Goal: Task Accomplishment & Management: Manage account settings

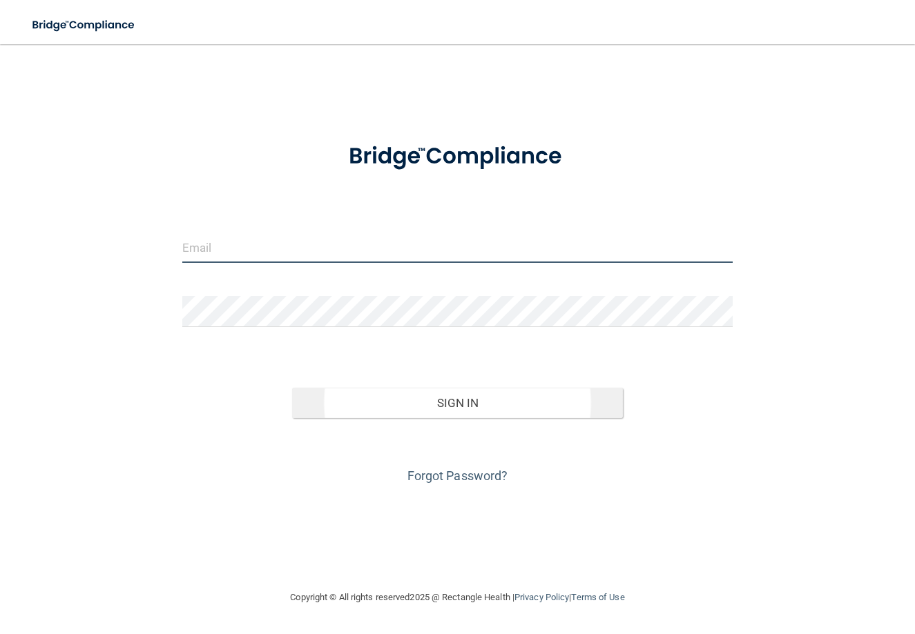
type input "[PERSON_NAME][EMAIL_ADDRESS][DOMAIN_NAME]"
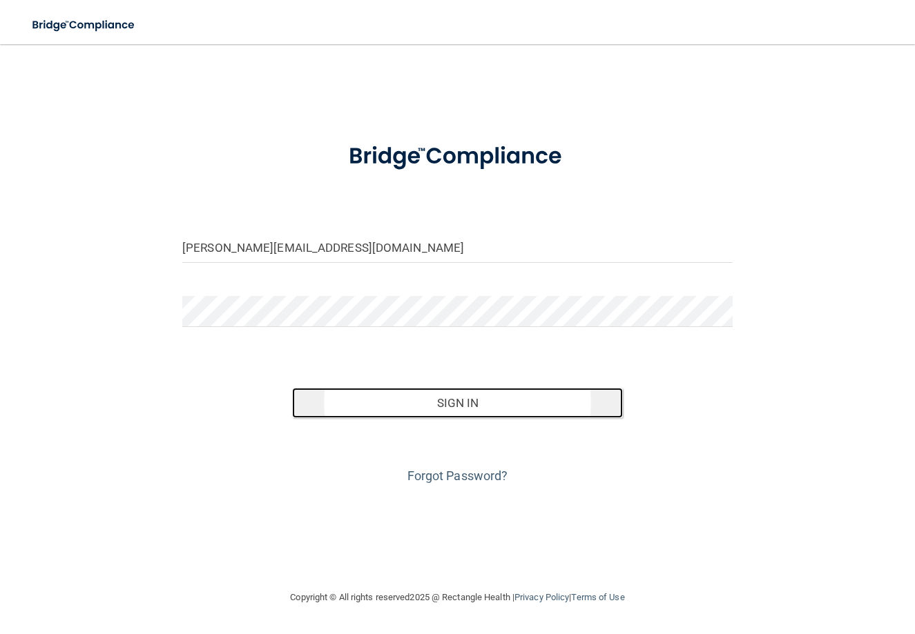
click at [413, 416] on button "Sign In" at bounding box center [457, 403] width 330 height 30
